Goal: Task Accomplishment & Management: Manage account settings

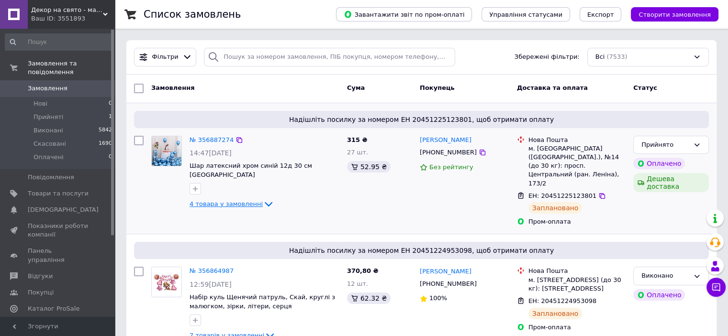
click at [239, 200] on span "4 товара у замовленні" at bounding box center [225, 203] width 73 height 7
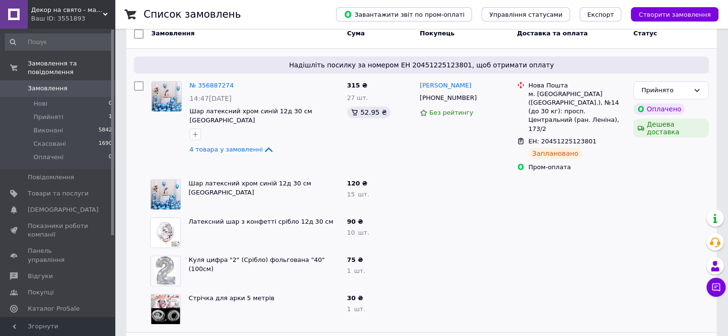
scroll to position [96, 0]
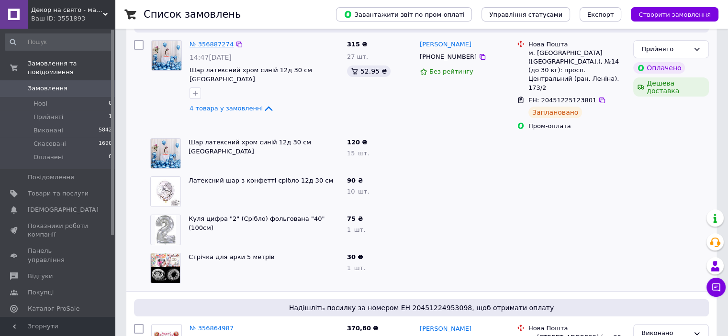
click at [203, 45] on link "№ 356887274" at bounding box center [211, 44] width 44 height 7
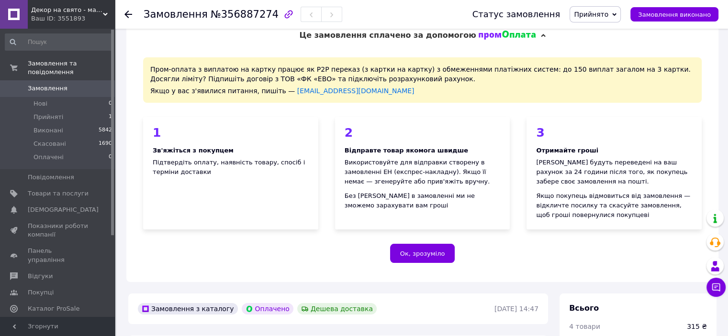
scroll to position [191, 0]
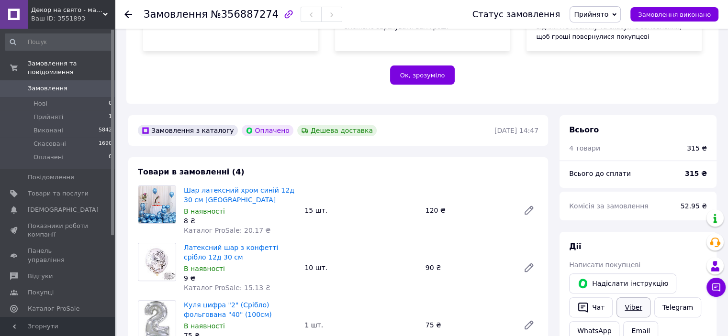
click at [632, 303] on link "Viber" at bounding box center [632, 308] width 33 height 20
click at [660, 81] on div "Ок, зрозуміло" at bounding box center [422, 75] width 558 height 19
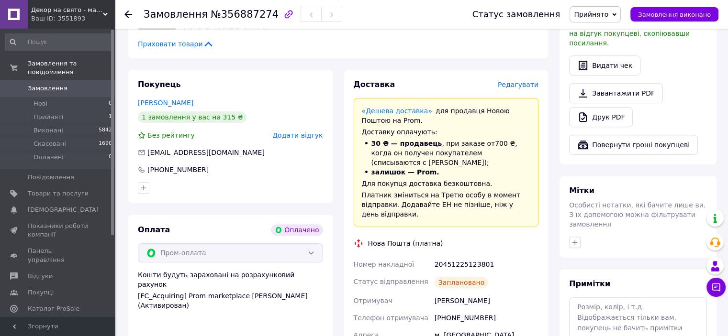
scroll to position [574, 0]
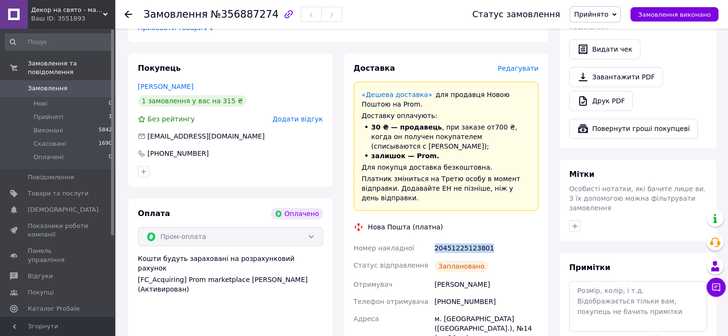
drag, startPoint x: 433, startPoint y: 239, endPoint x: 491, endPoint y: 239, distance: 58.4
click at [491, 240] on div "20451225123801" at bounding box center [486, 248] width 108 height 17
copy div "20451225123801"
drag, startPoint x: 679, startPoint y: 82, endPoint x: 662, endPoint y: 86, distance: 18.1
click at [679, 91] on div "Друк PDF" at bounding box center [638, 101] width 138 height 20
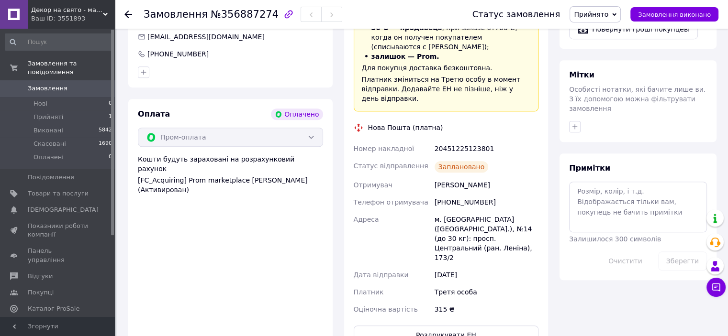
scroll to position [670, 0]
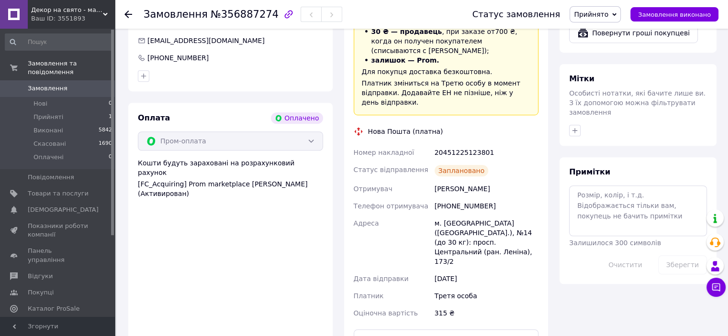
click at [586, 9] on span "Прийнято" at bounding box center [594, 14] width 51 height 16
click at [593, 36] on li "Виконано" at bounding box center [595, 33] width 50 height 14
click at [36, 84] on span "Замовлення" at bounding box center [48, 88] width 40 height 9
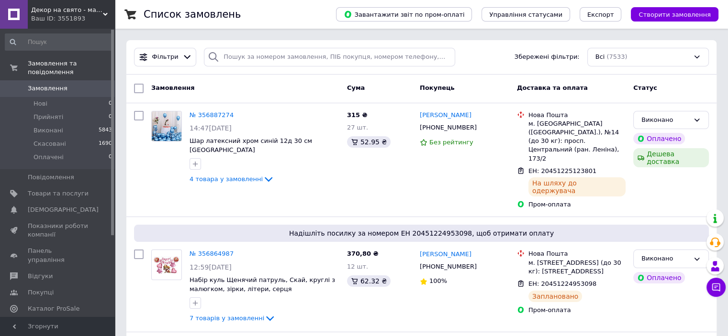
click at [26, 84] on span at bounding box center [14, 88] width 28 height 9
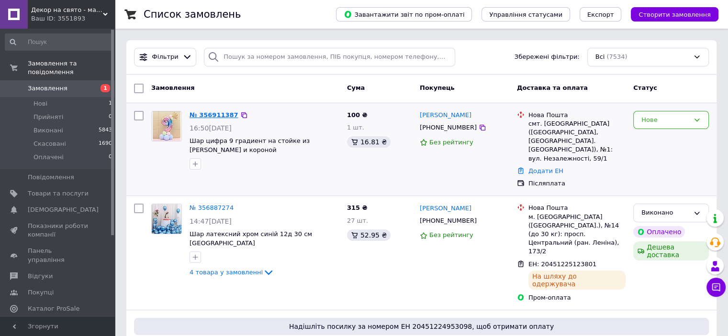
click at [206, 116] on link "№ 356911387" at bounding box center [213, 114] width 49 height 7
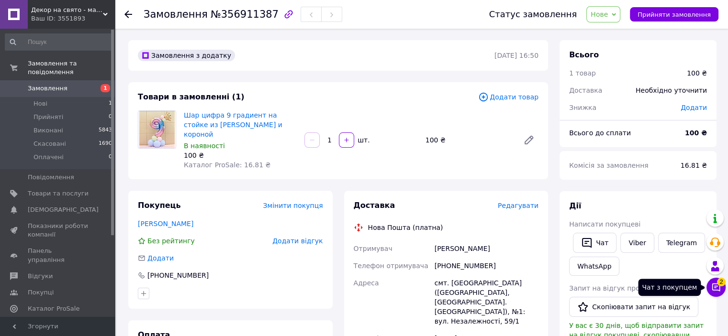
click at [717, 288] on icon at bounding box center [716, 288] width 10 height 10
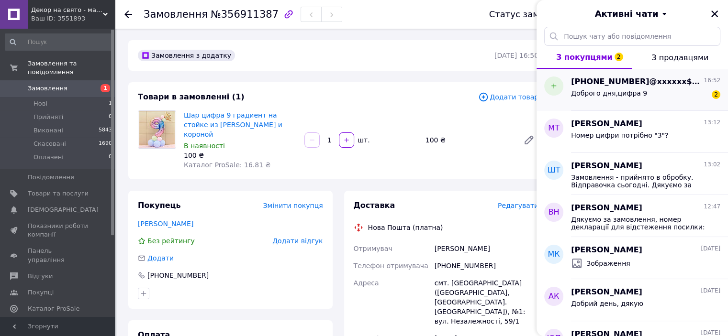
click at [610, 95] on span "Доброго дня,цифра 9" at bounding box center [609, 93] width 76 height 8
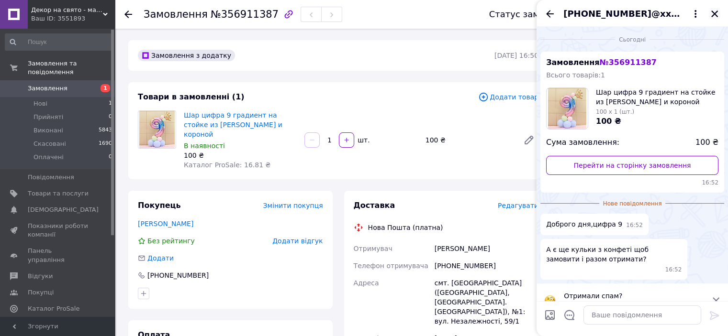
click at [718, 13] on icon "Закрити" at bounding box center [714, 14] width 9 height 9
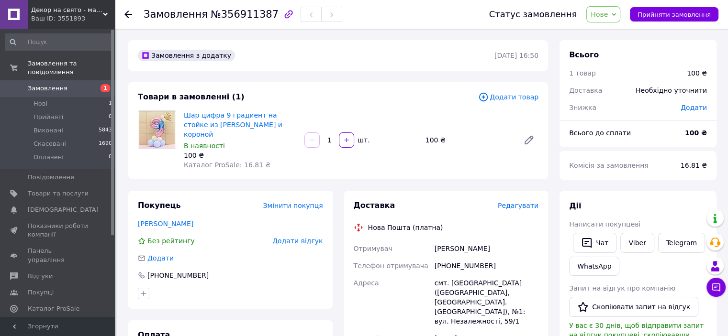
click at [606, 8] on span "Нове" at bounding box center [603, 14] width 34 height 16
click at [609, 33] on li "Прийнято" at bounding box center [609, 33] width 44 height 14
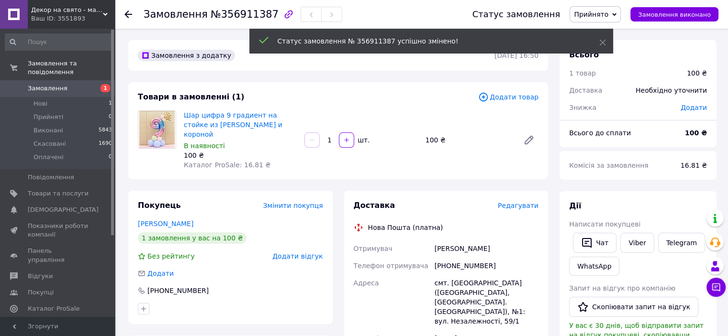
click at [632, 228] on div "Написати покупцеві" at bounding box center [638, 225] width 138 height 10
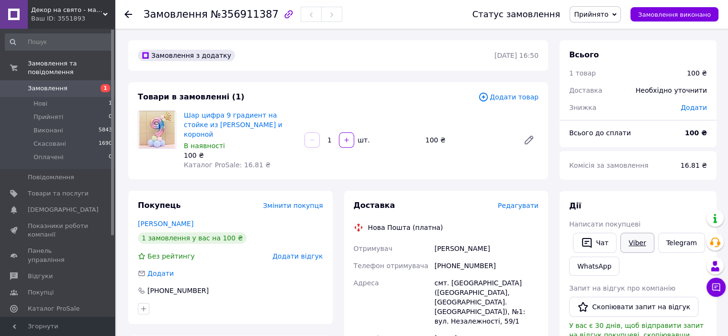
click at [636, 241] on link "Viber" at bounding box center [636, 243] width 33 height 20
drag, startPoint x: 633, startPoint y: 62, endPoint x: 632, endPoint y: 77, distance: 14.4
click at [633, 63] on div "1 товар" at bounding box center [622, 73] width 118 height 21
click at [635, 248] on link "Viber" at bounding box center [636, 243] width 33 height 20
click at [624, 55] on div "Всього" at bounding box center [638, 55] width 138 height 11
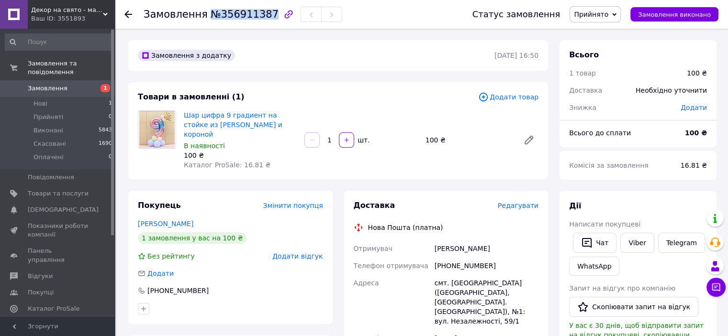
drag, startPoint x: 204, startPoint y: 15, endPoint x: 260, endPoint y: 19, distance: 55.6
click at [260, 19] on span "№356911387" at bounding box center [244, 14] width 68 height 11
copy span "№356911387"
click at [620, 81] on div "Доставка" at bounding box center [596, 90] width 66 height 21
drag, startPoint x: 204, startPoint y: 13, endPoint x: 262, endPoint y: 14, distance: 57.9
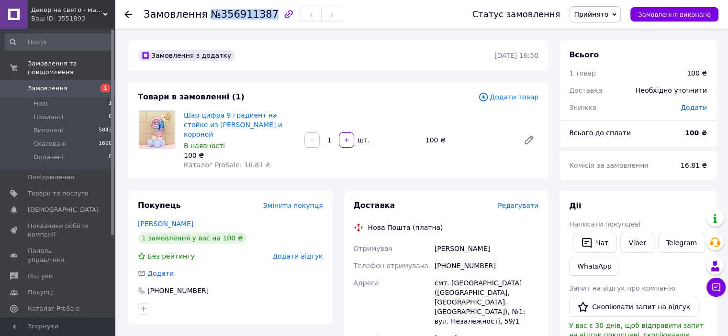
click at [262, 14] on span "№356911387" at bounding box center [244, 14] width 68 height 11
copy span "№356911387"
click at [70, 84] on span "Замовлення" at bounding box center [58, 88] width 61 height 9
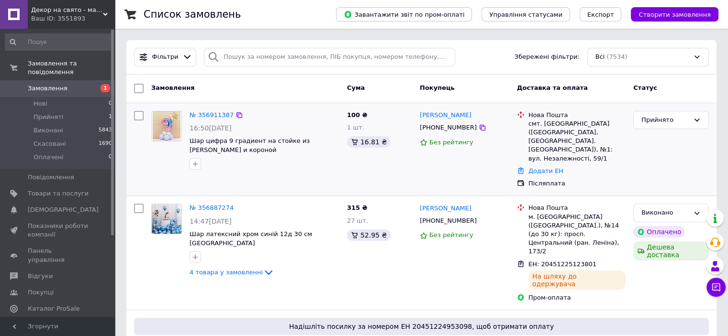
click at [548, 133] on div "смт. [GEOGRAPHIC_DATA] ([GEOGRAPHIC_DATA], [GEOGRAPHIC_DATA]. [GEOGRAPHIC_DATA]…" at bounding box center [576, 142] width 97 height 44
